Goal: Transaction & Acquisition: Purchase product/service

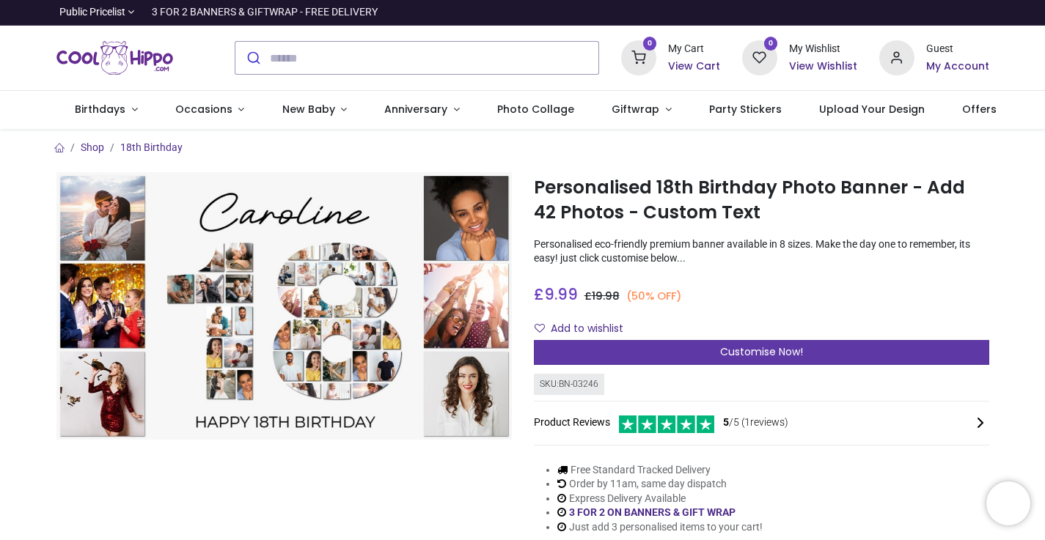
click at [692, 347] on div "Customise Now!" at bounding box center [761, 352] width 455 height 25
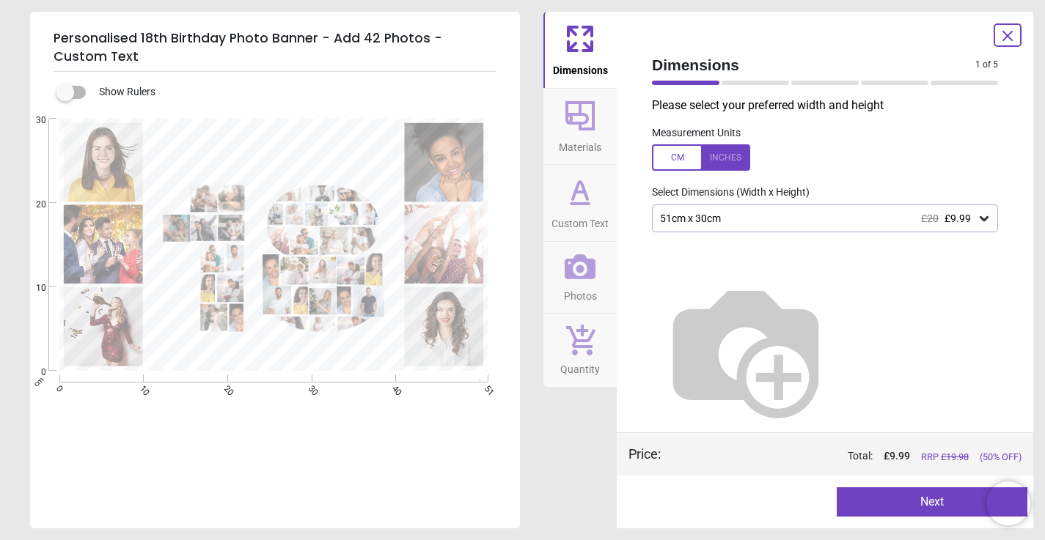
click at [979, 220] on icon at bounding box center [983, 218] width 15 height 15
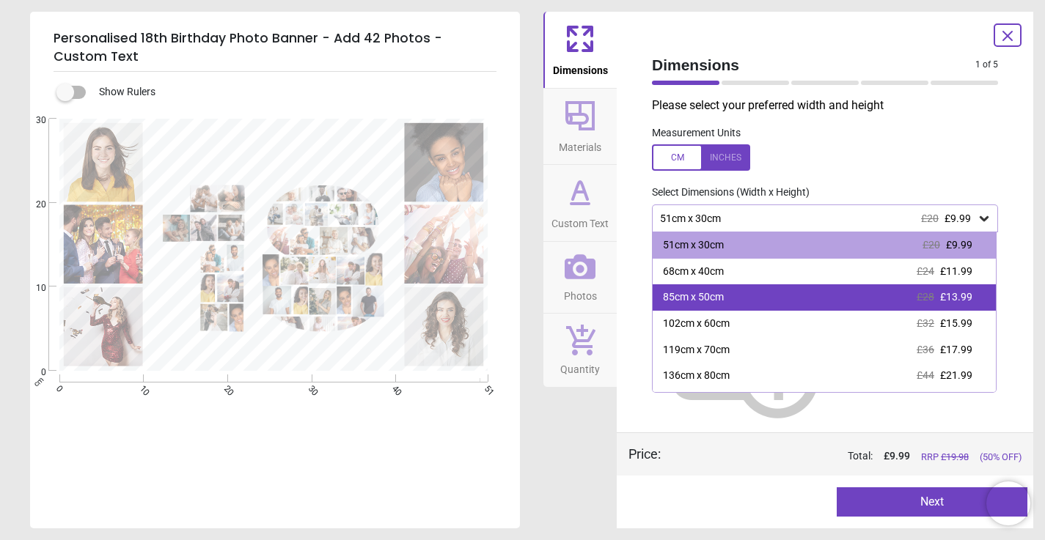
click at [913, 296] on div "85cm x 50cm £28 £13.99" at bounding box center [823, 297] width 343 height 26
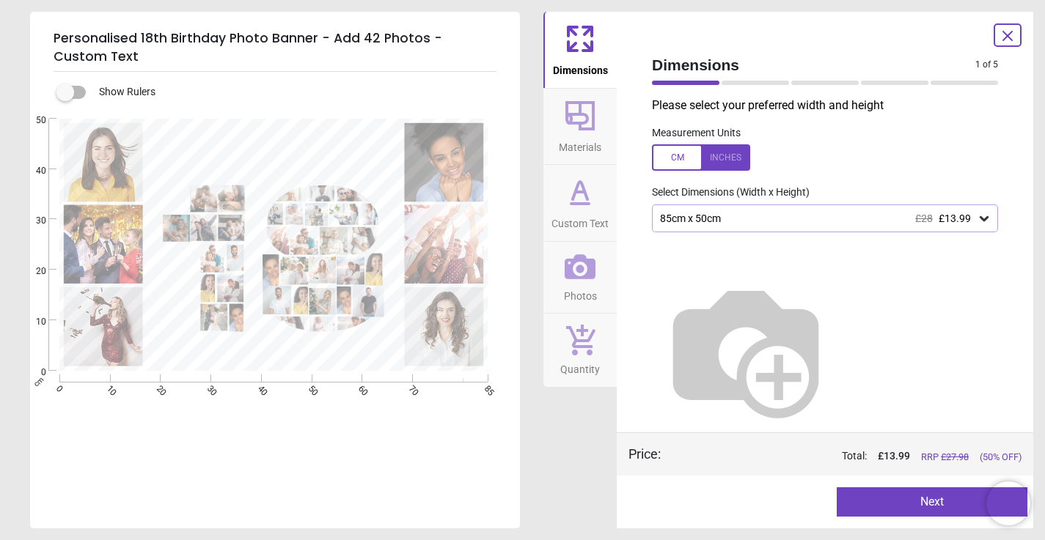
click at [938, 503] on button "Next" at bounding box center [931, 501] width 191 height 29
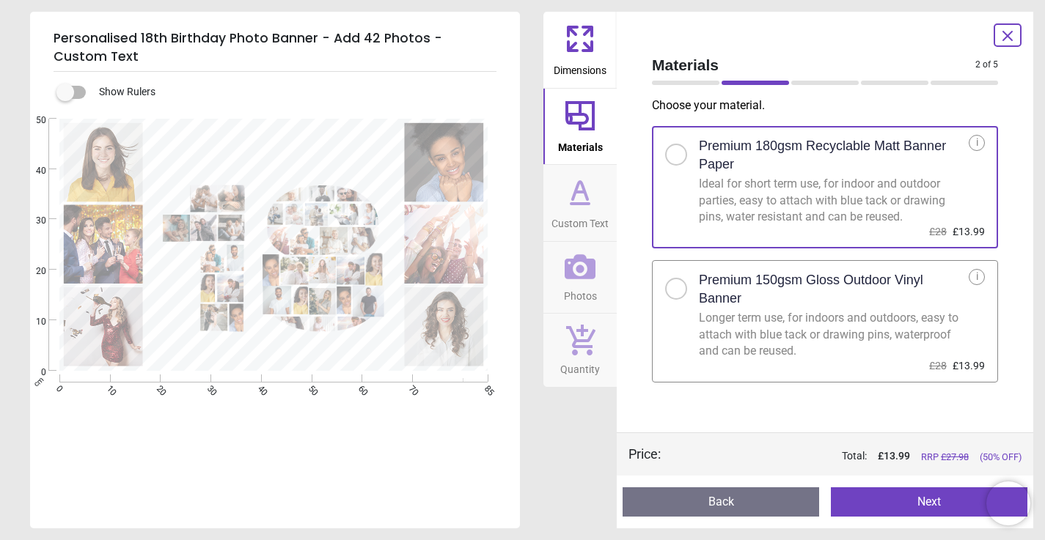
click at [675, 290] on div at bounding box center [675, 288] width 9 height 9
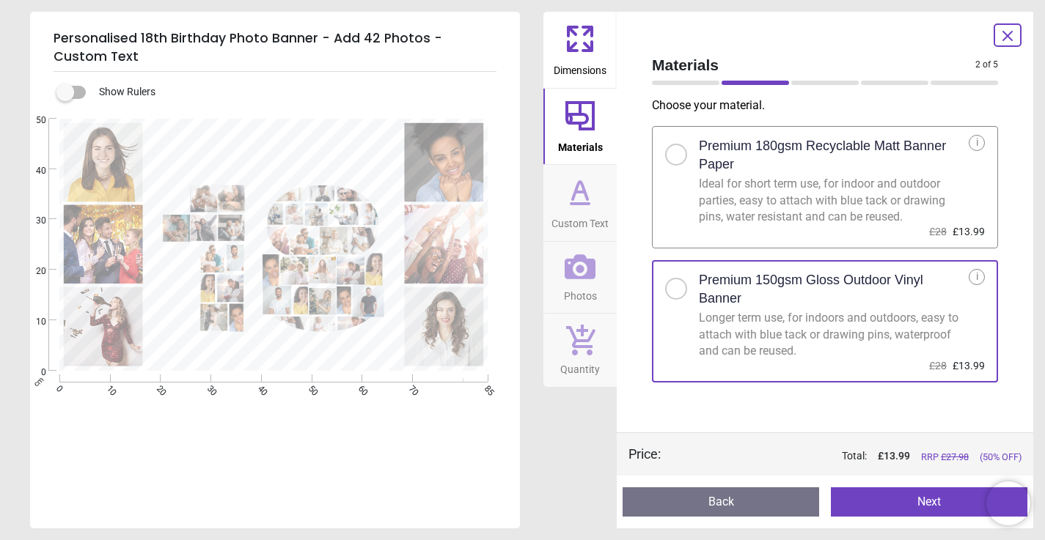
click at [898, 505] on button "Next" at bounding box center [929, 501] width 196 height 29
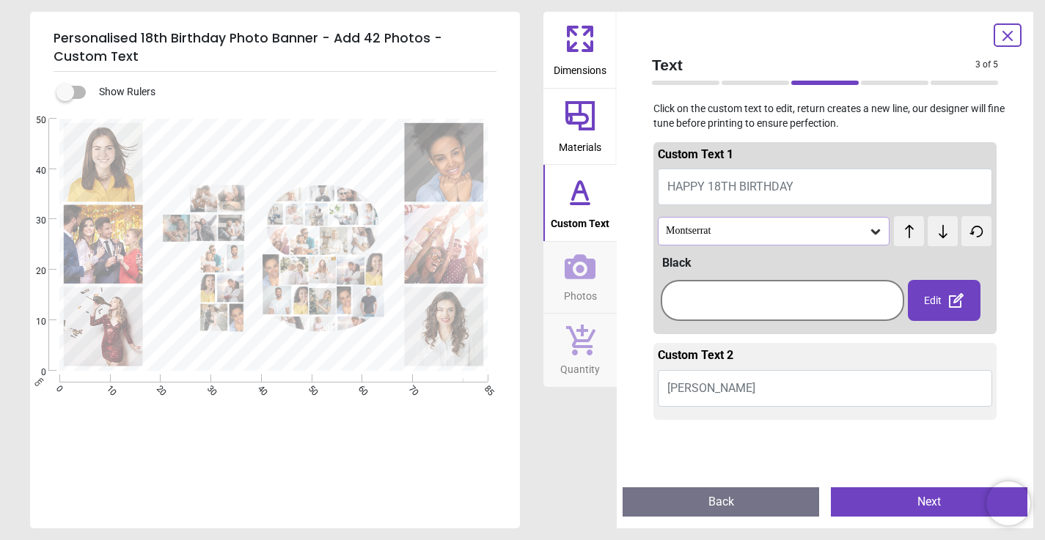
click at [874, 231] on icon at bounding box center [875, 231] width 9 height 5
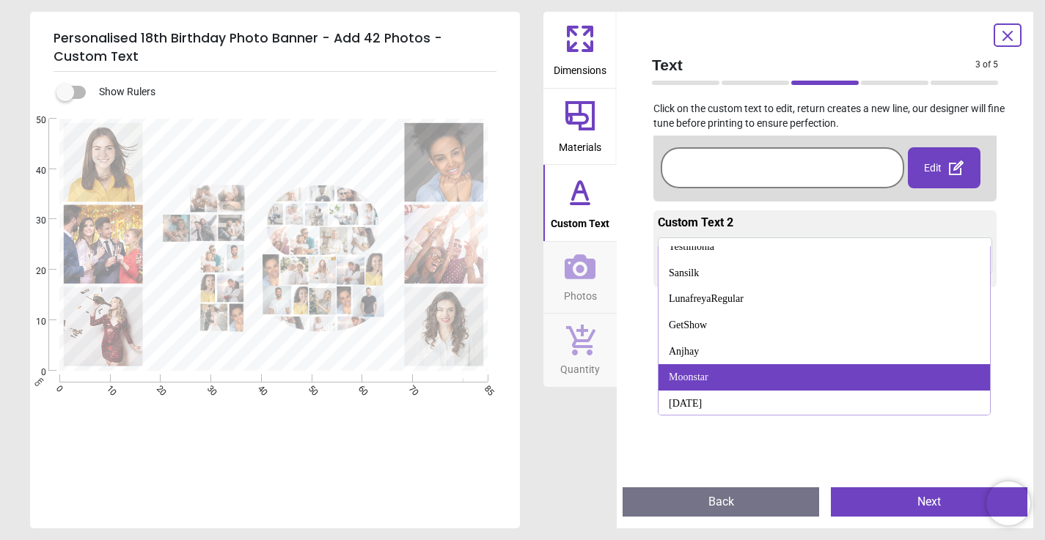
scroll to position [126, 0]
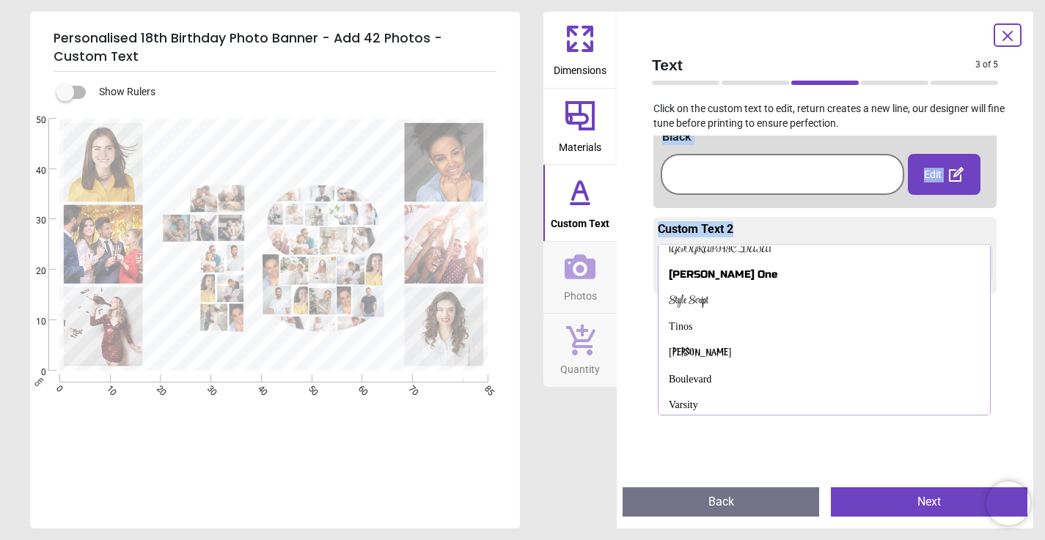
drag, startPoint x: 745, startPoint y: 314, endPoint x: 696, endPoint y: 237, distance: 91.7
click at [696, 237] on div "Custom Text 1 HAPPY 18TH BIRTHDAY [PERSON_NAME] test test Abril Fatface Actor A…" at bounding box center [824, 155] width 343 height 284
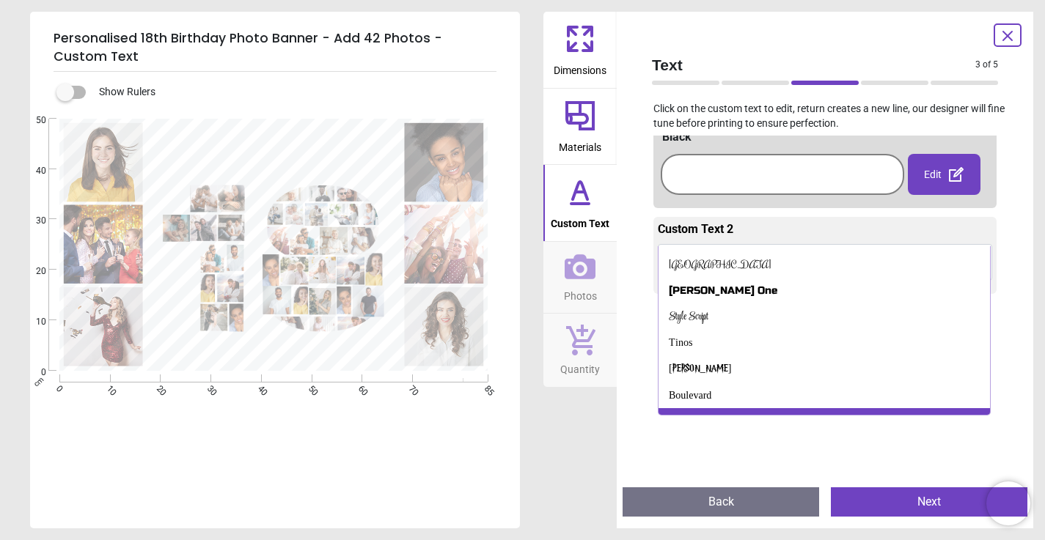
click at [692, 414] on div "Varsity" at bounding box center [683, 421] width 29 height 15
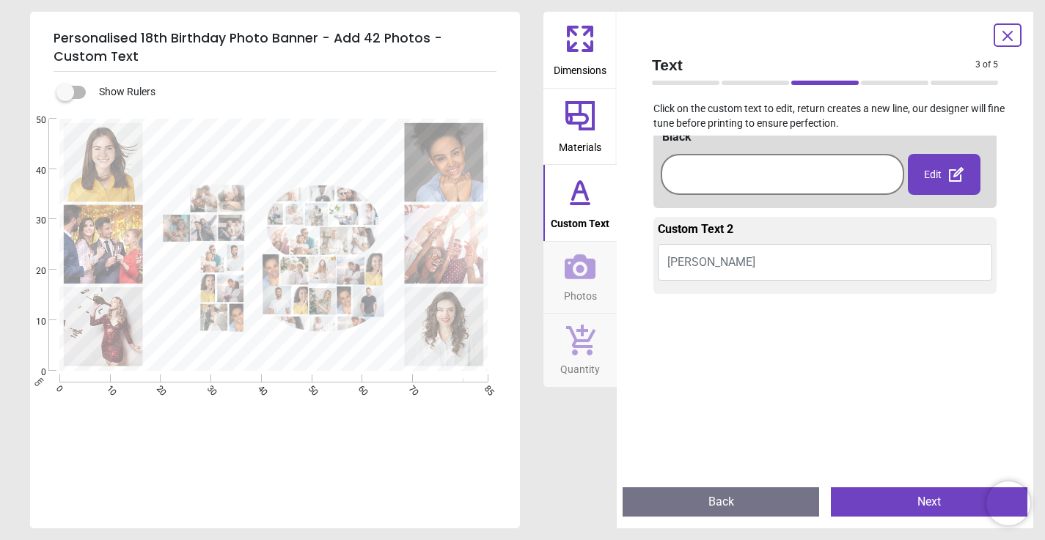
click at [718, 259] on button "[PERSON_NAME]" at bounding box center [825, 262] width 334 height 37
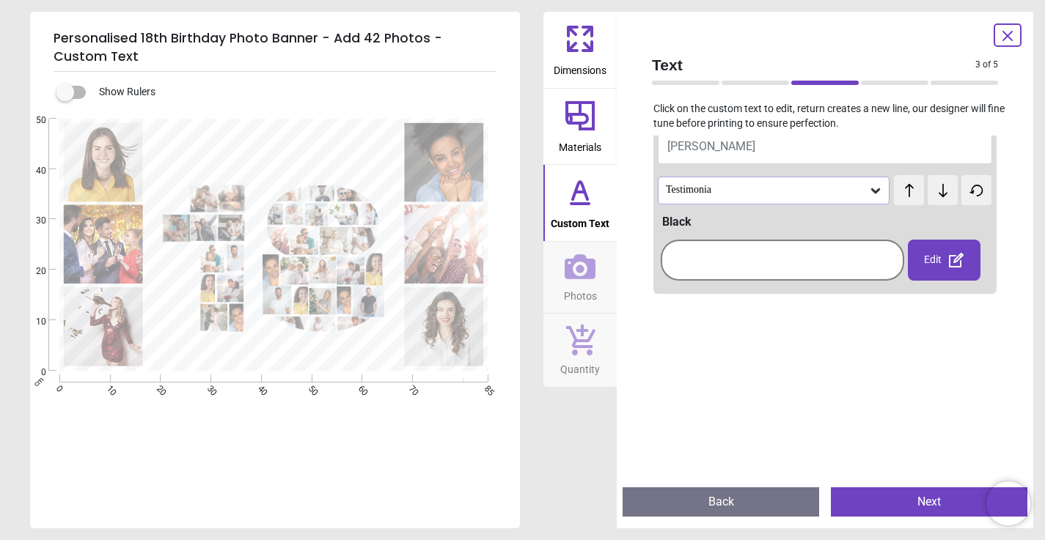
click at [939, 256] on div "Edit" at bounding box center [944, 260] width 73 height 41
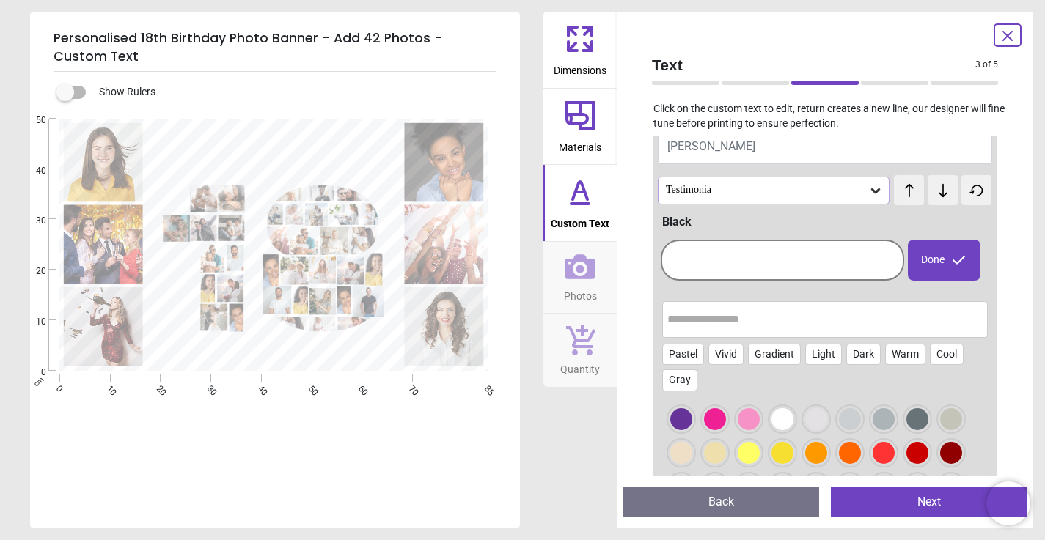
click at [874, 189] on icon at bounding box center [875, 190] width 9 height 5
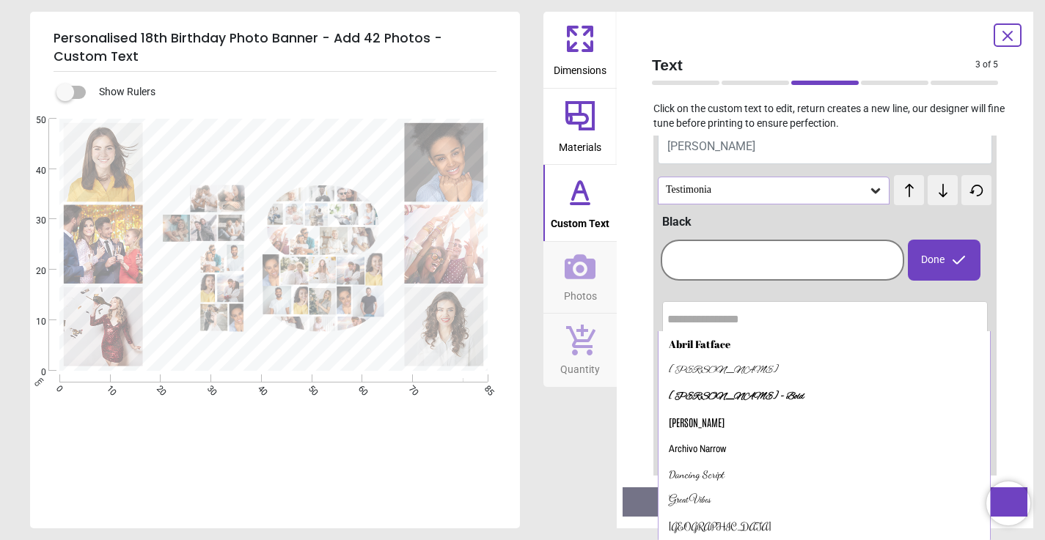
scroll to position [123, 0]
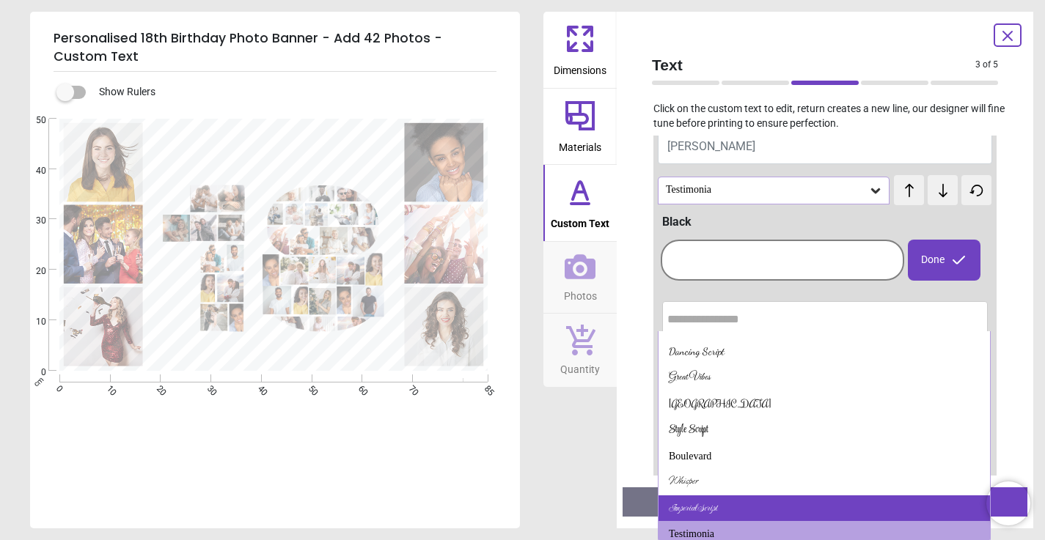
click at [699, 501] on div "Imperial Script" at bounding box center [693, 508] width 48 height 15
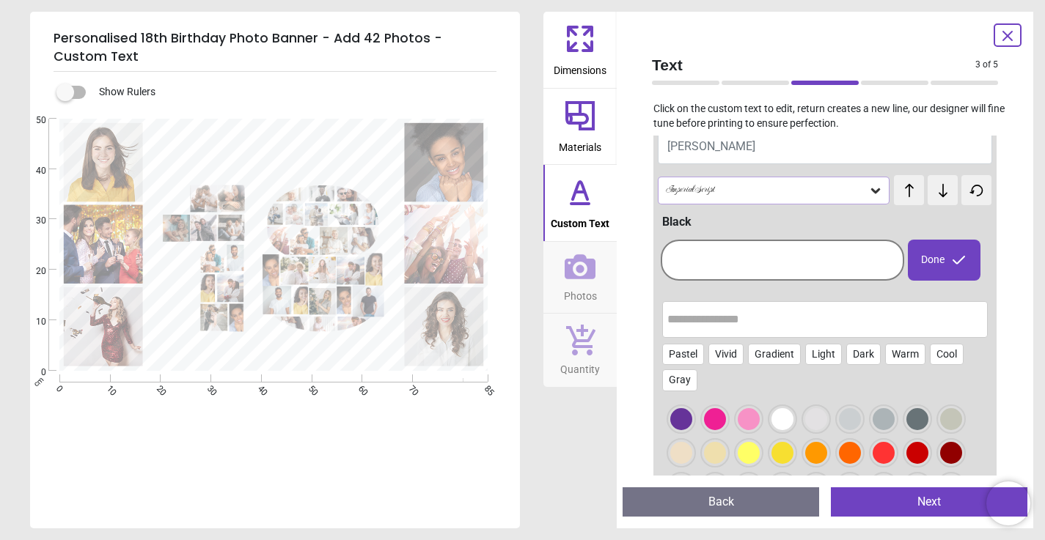
click at [694, 259] on div at bounding box center [782, 260] width 236 height 34
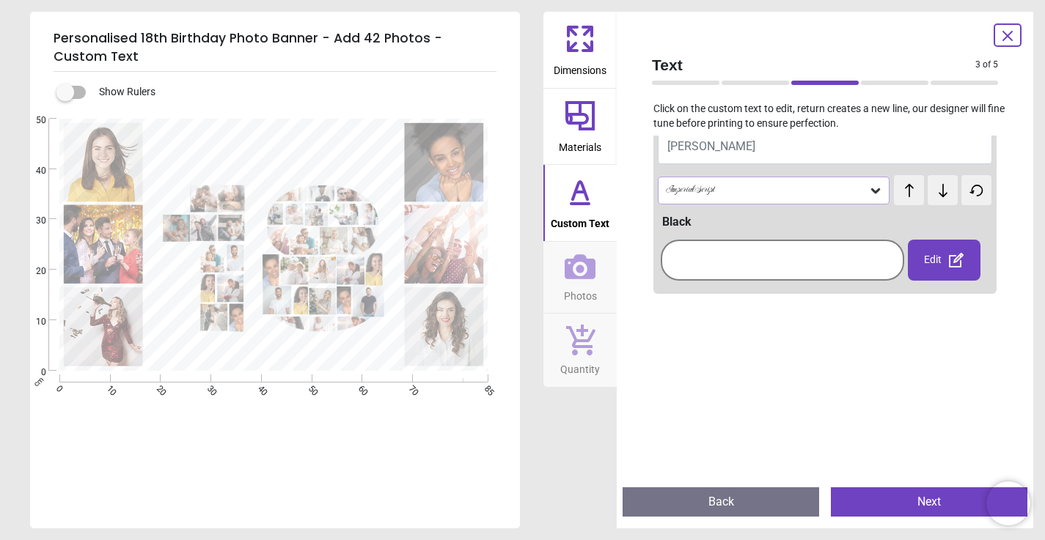
click at [932, 263] on div "Edit" at bounding box center [944, 260] width 73 height 41
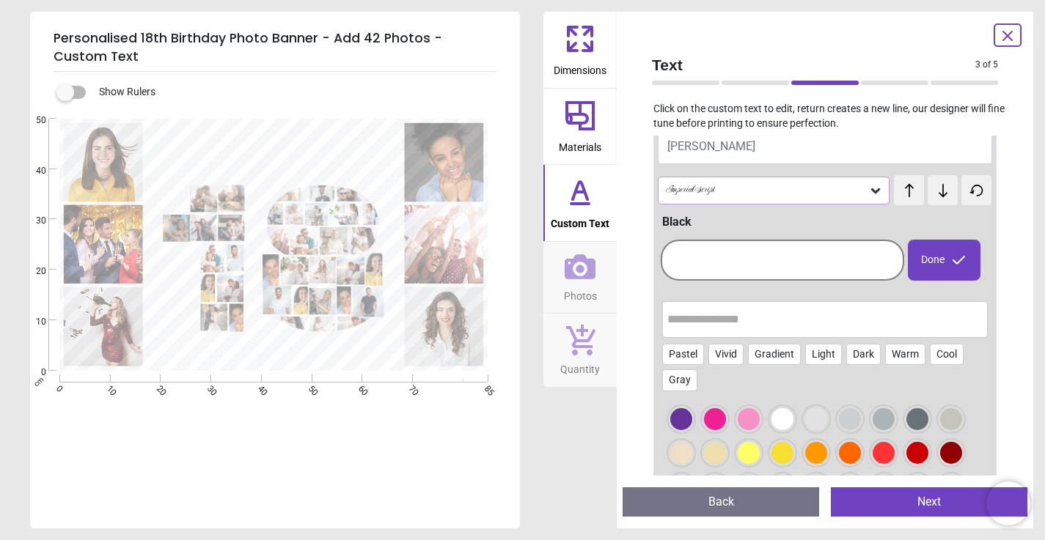
click at [687, 257] on div at bounding box center [782, 260] width 236 height 34
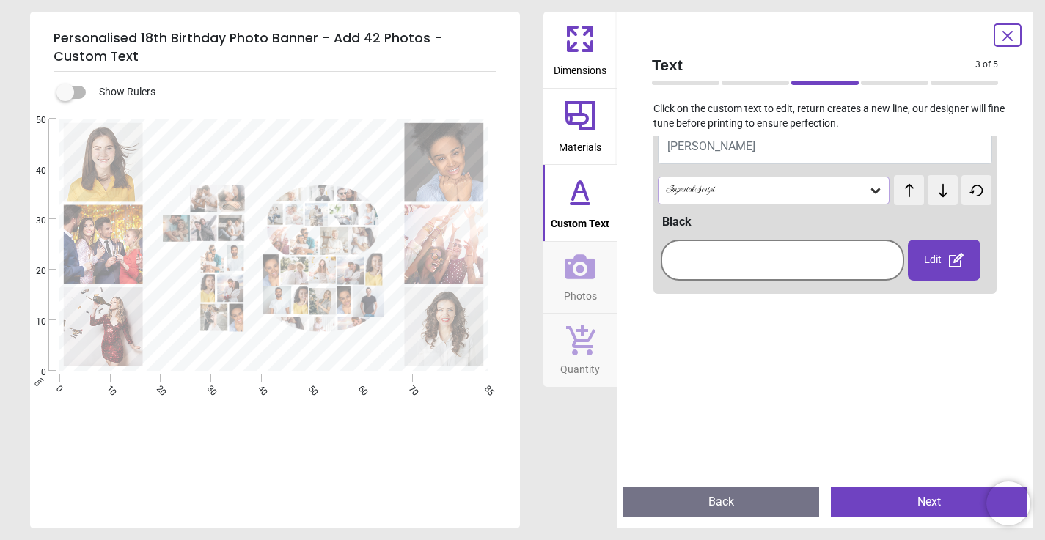
click at [721, 143] on button "[PERSON_NAME]" at bounding box center [825, 146] width 334 height 37
click at [704, 145] on span "[PERSON_NAME]" at bounding box center [711, 146] width 88 height 14
type textarea "*****"
click at [1020, 166] on div "Text 3 of 5 3 of 6 Click on the custom text to edit, return creates a new line,…" at bounding box center [824, 270] width 416 height 517
click at [1042, 152] on div "Personalised 18th Birthday Photo Banner - Add 42 Photos - Custom Text Show Rule…" at bounding box center [522, 270] width 1045 height 540
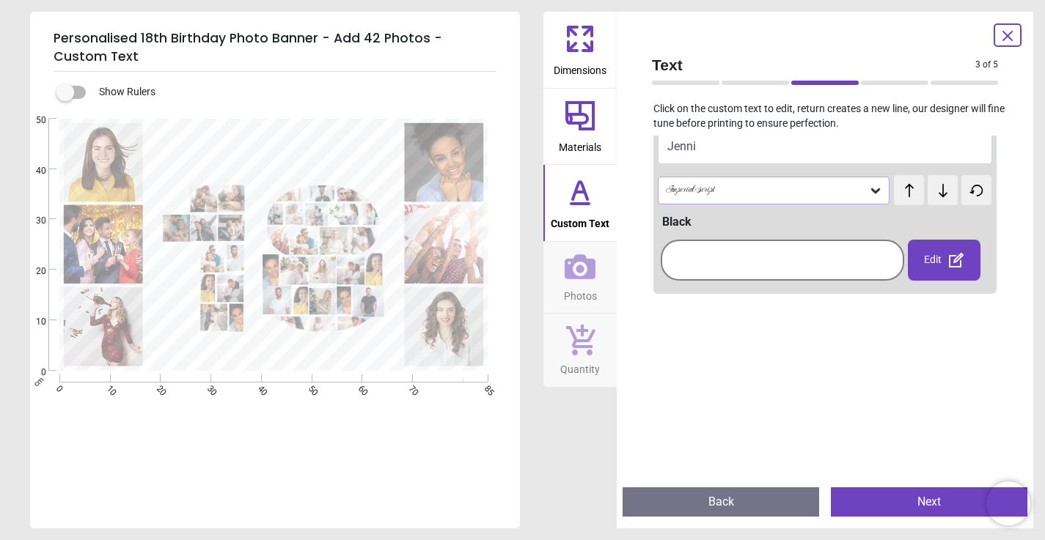
click at [1018, 192] on div "Text 3 of 5 3 of 6 Click on the custom text to edit, return creates a new line,…" at bounding box center [824, 270] width 416 height 517
click at [1018, 134] on div "Text 3 of 5 3 of 6 Click on the custom text to edit, return creates a new line,…" at bounding box center [824, 270] width 416 height 517
click at [1022, 173] on div "Text 3 of 5 3 of 6 Click on the custom text to edit, return creates a new line,…" at bounding box center [824, 270] width 416 height 517
drag, startPoint x: 948, startPoint y: 359, endPoint x: 921, endPoint y: 359, distance: 26.4
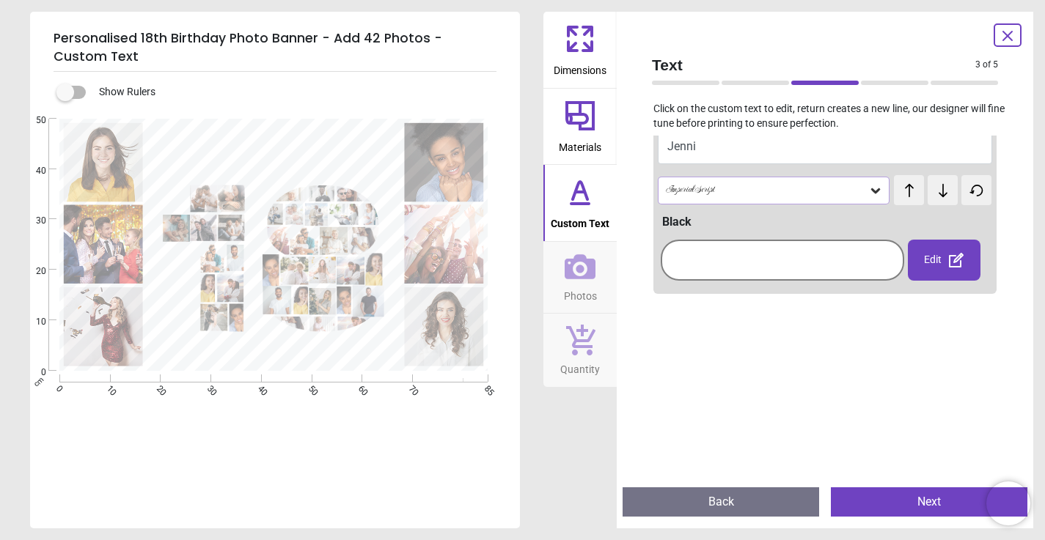
click at [908, 190] on icon at bounding box center [909, 190] width 9 height 13
click at [1037, 96] on div "Personalised 18th Birthday Photo Banner - Add 42 Photos - Custom Text Show Rule…" at bounding box center [522, 270] width 1045 height 540
click at [1026, 111] on div "Text 3 of 5 3 of 6 Click on the custom text to edit, return creates a new line,…" at bounding box center [824, 270] width 416 height 517
click at [1006, 170] on div "Custom Text 1 HAPPY 18TH BIRTHDAY Varsity test test Black Edit Pastel Vivid Gra…" at bounding box center [824, 306] width 369 height 340
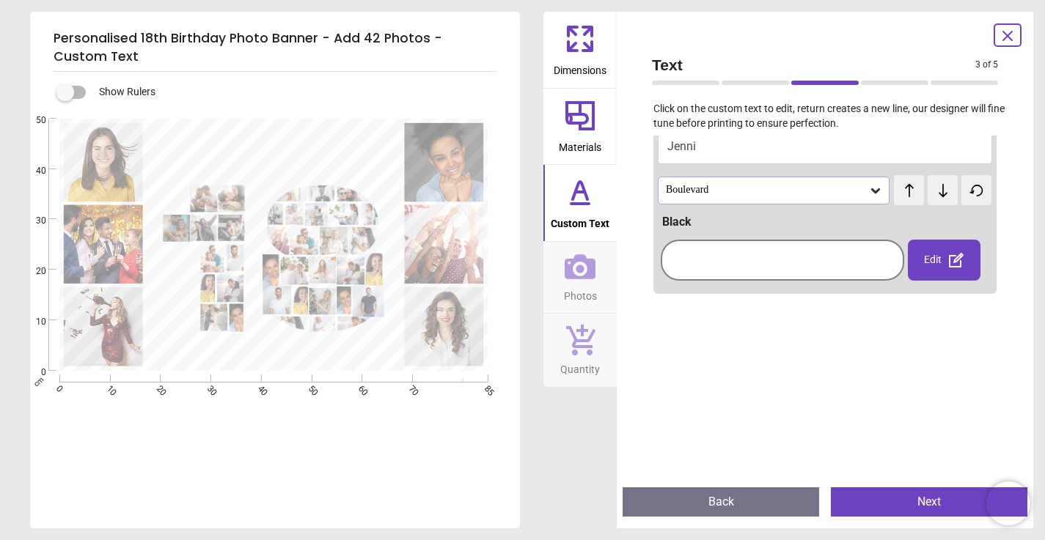
click at [872, 188] on icon at bounding box center [875, 190] width 9 height 5
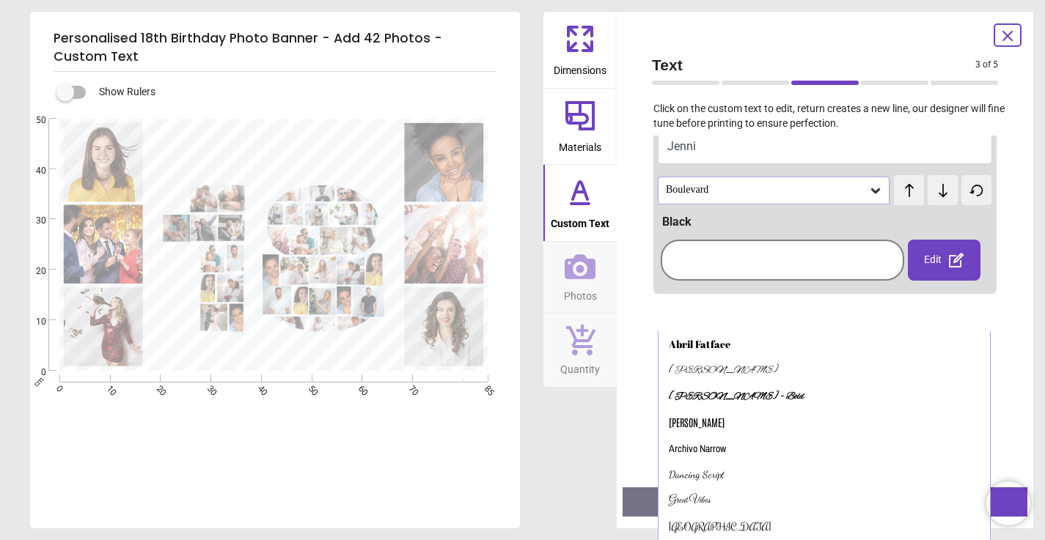
scroll to position [47, 0]
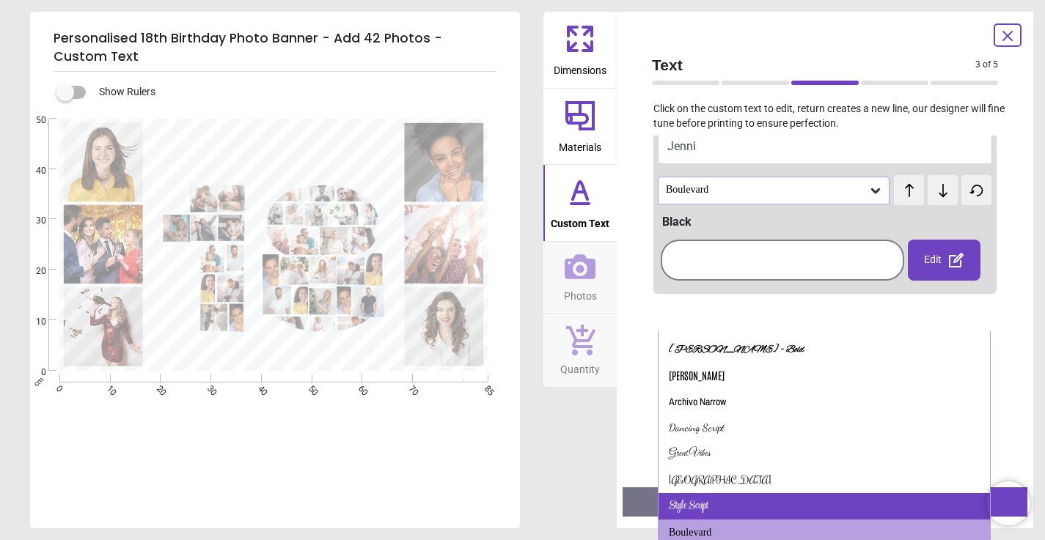
click at [704, 499] on div "Style Script" at bounding box center [689, 506] width 40 height 15
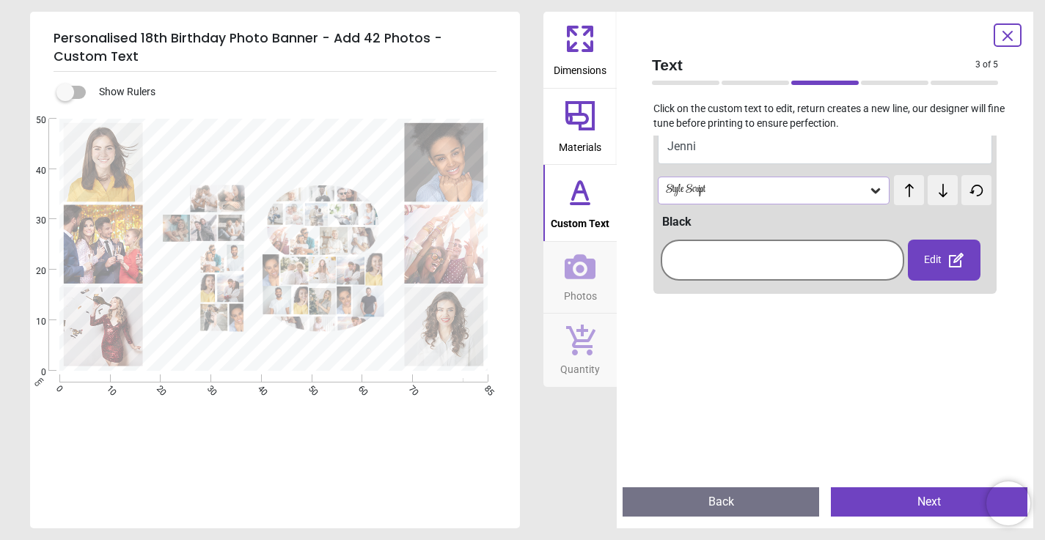
click at [877, 191] on icon at bounding box center [875, 190] width 9 height 5
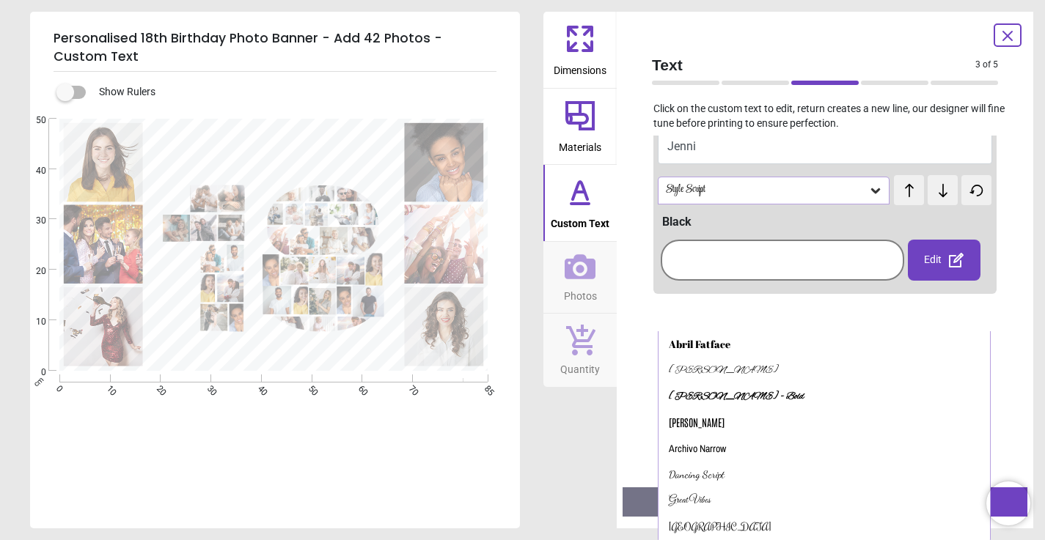
scroll to position [21, 0]
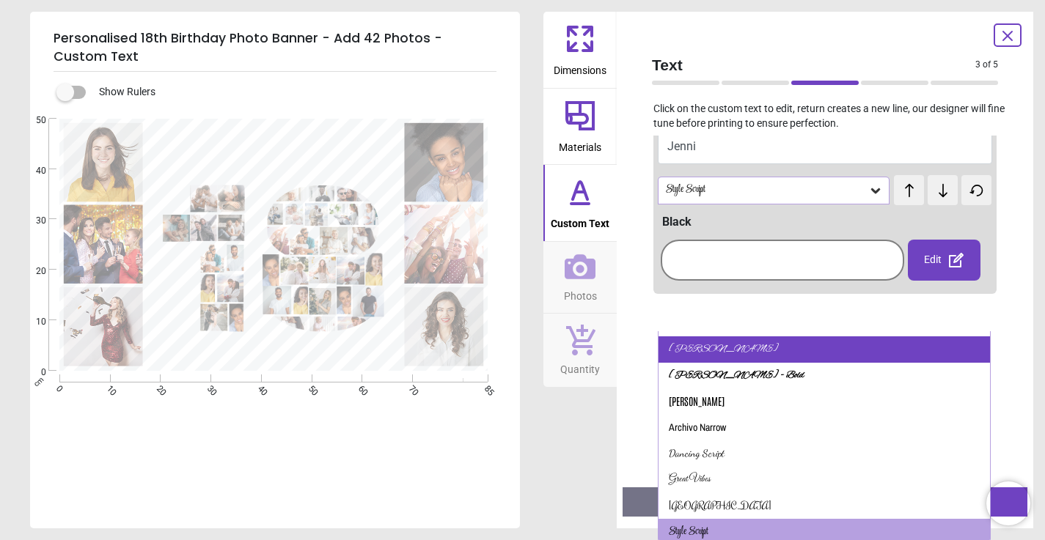
click at [729, 340] on div "[PERSON_NAME]" at bounding box center [823, 349] width 331 height 26
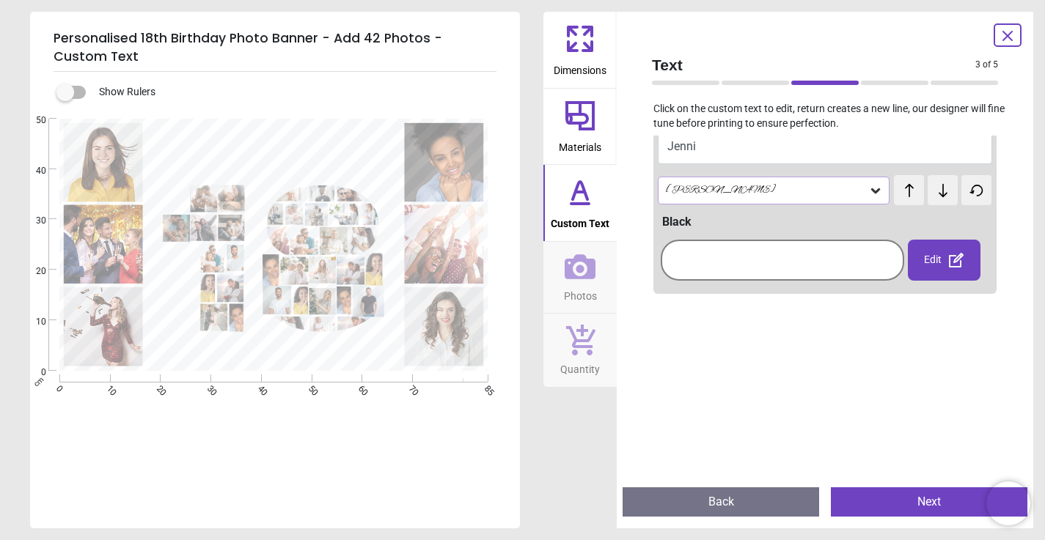
click at [875, 191] on icon at bounding box center [875, 190] width 9 height 5
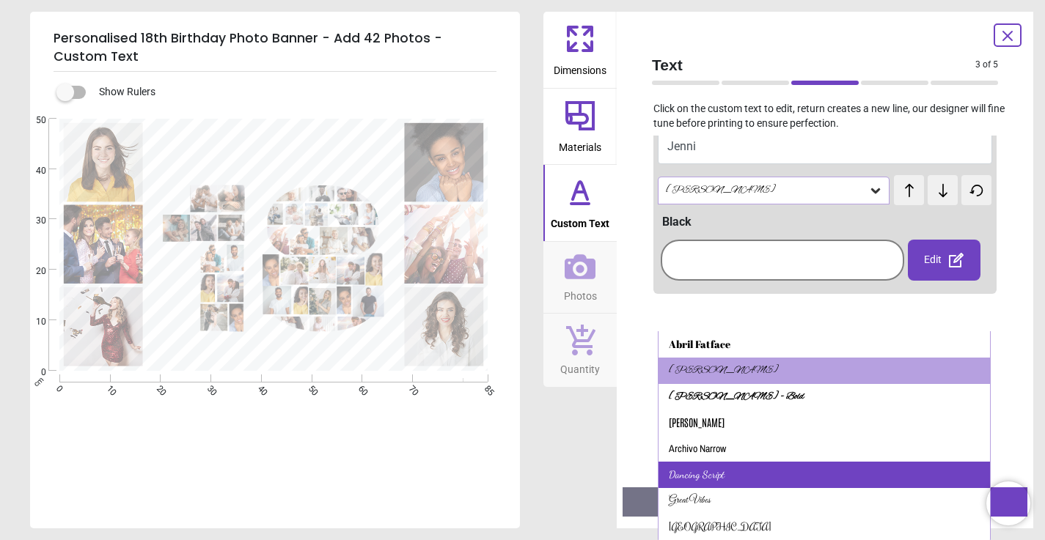
click at [726, 469] on div "Dancing Script" at bounding box center [823, 475] width 331 height 26
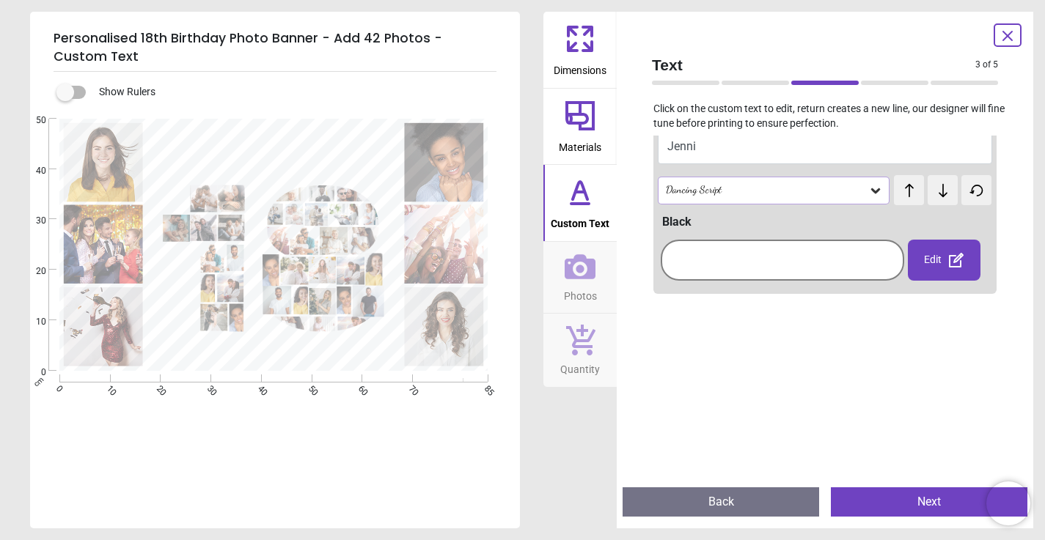
click at [880, 188] on icon at bounding box center [875, 190] width 9 height 5
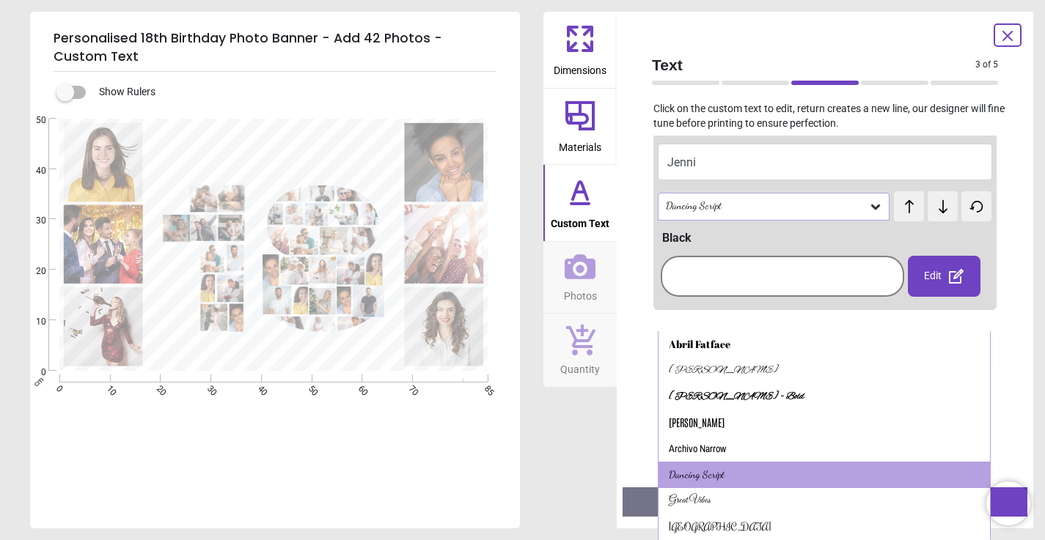
scroll to position [109, 0]
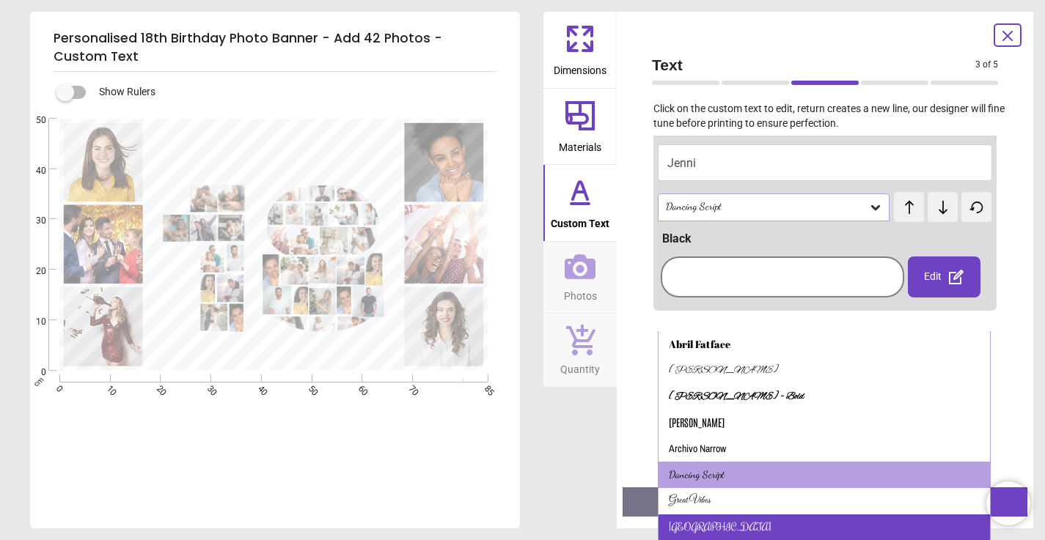
click at [699, 521] on div "[GEOGRAPHIC_DATA]" at bounding box center [720, 527] width 103 height 15
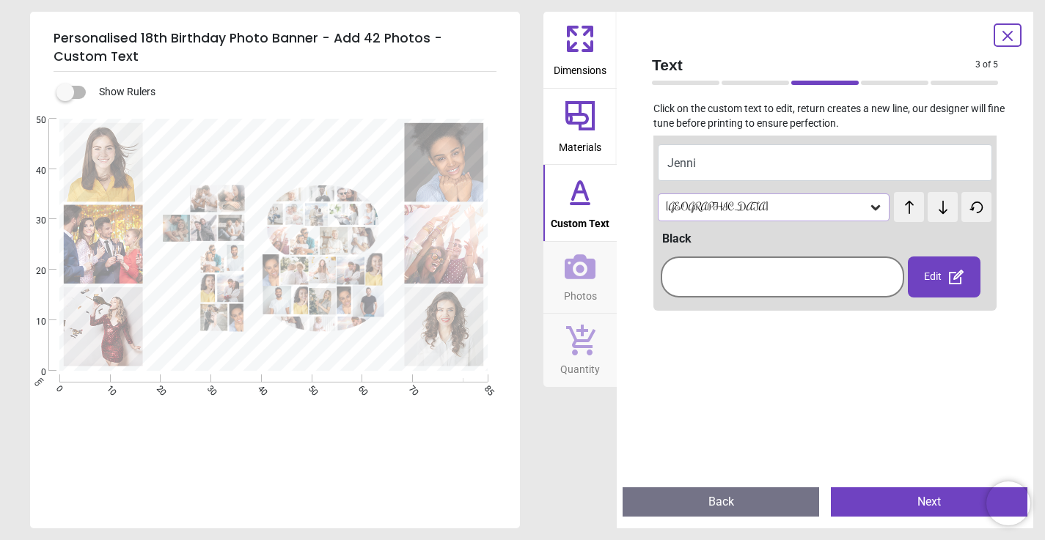
click at [938, 209] on icon at bounding box center [943, 207] width 22 height 15
click at [940, 204] on icon at bounding box center [943, 207] width 22 height 15
click at [939, 205] on icon at bounding box center [943, 207] width 22 height 15
click at [1038, 148] on div "Personalised 18th Birthday Photo Banner - Add 42 Photos - Custom Text Show Rule…" at bounding box center [522, 270] width 1045 height 540
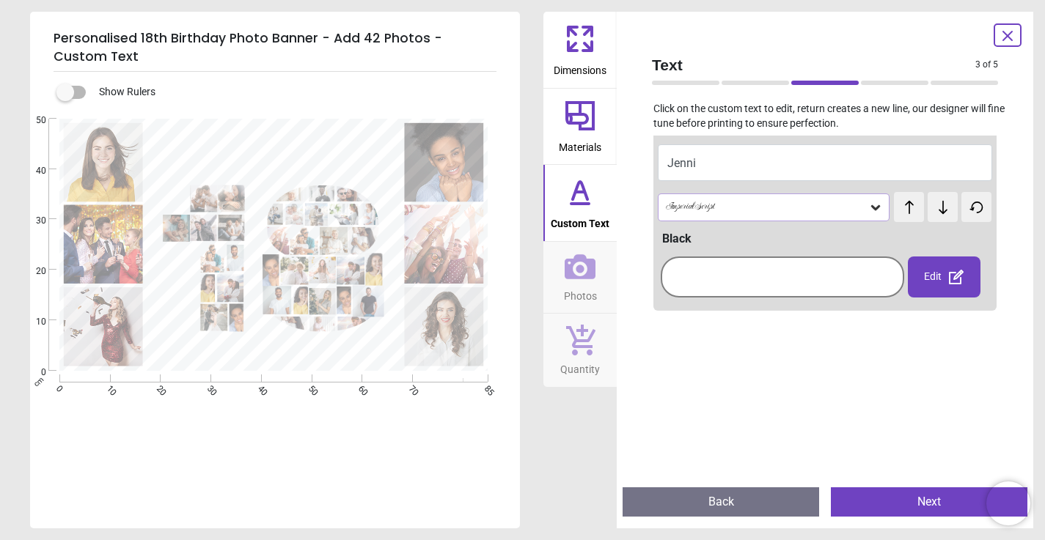
click at [1020, 140] on div "Text 3 of 5 3 of 6 Click on the custom text to edit, return creates a new line,…" at bounding box center [824, 270] width 416 height 517
click at [641, 166] on div "Custom Text 1 HAPPY 18TH BIRTHDAY Varsity test test Black Edit Pastel Vivid Gra…" at bounding box center [824, 306] width 369 height 340
click at [595, 142] on span "Materials" at bounding box center [580, 144] width 43 height 22
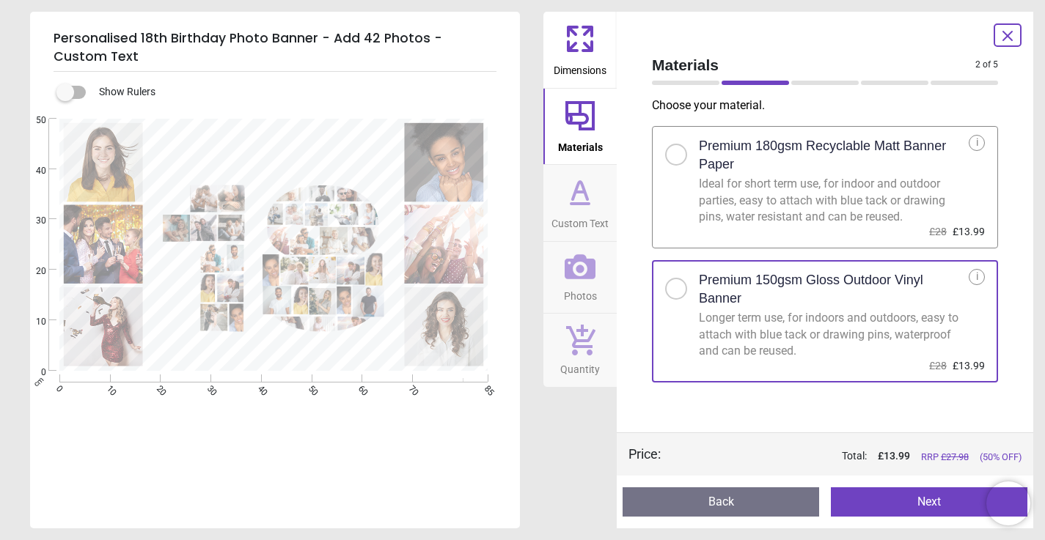
click at [589, 196] on icon at bounding box center [579, 191] width 35 height 35
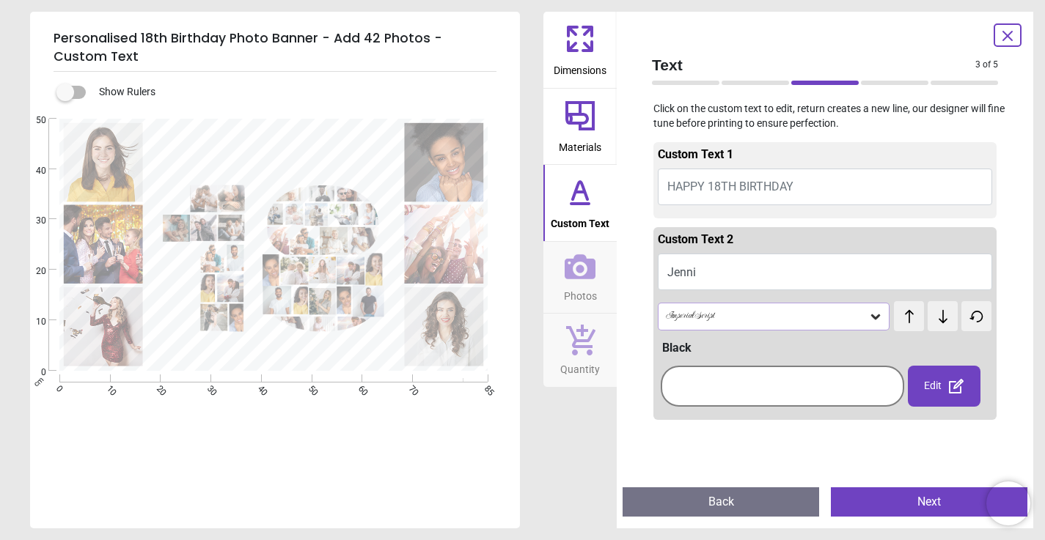
click at [803, 184] on button "HAPPY 18TH BIRTHDAY" at bounding box center [825, 187] width 334 height 37
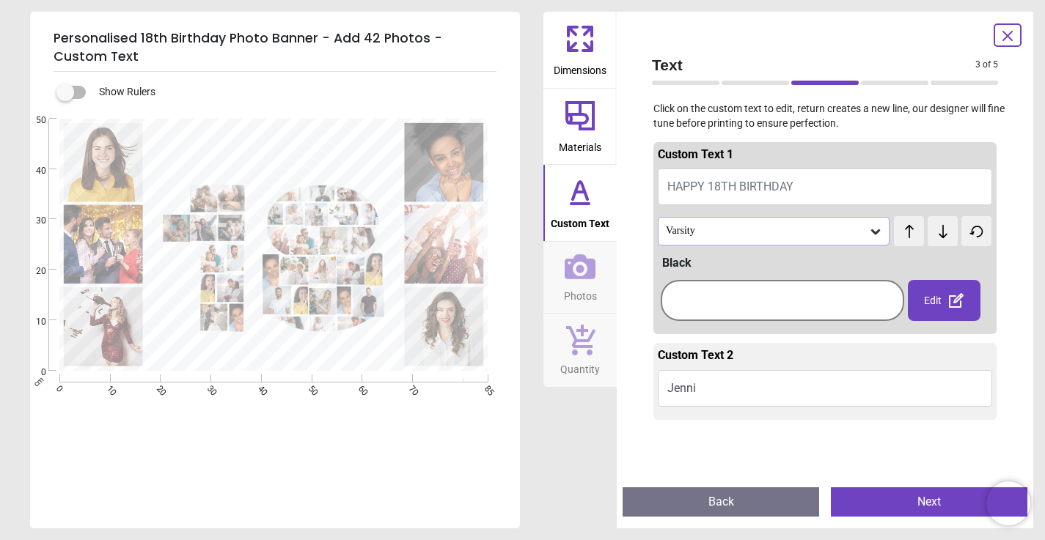
click at [907, 230] on div "test test" at bounding box center [908, 223] width 29 height 15
click at [940, 233] on icon at bounding box center [942, 230] width 9 height 13
click at [905, 507] on button "Next" at bounding box center [929, 501] width 196 height 29
